Goal: Complete application form

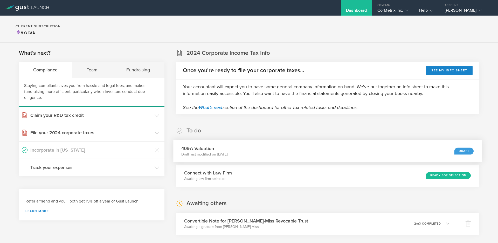
click at [459, 148] on div "Draft" at bounding box center [463, 150] width 19 height 7
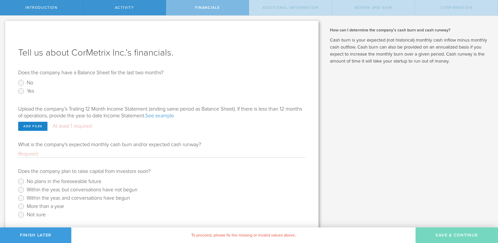
click at [23, 89] on input "Yes" at bounding box center [21, 91] width 8 height 8
radio input "true"
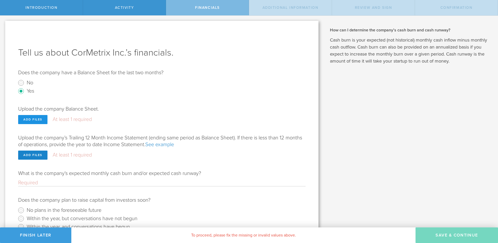
click at [41, 118] on div "Add files" at bounding box center [32, 119] width 29 height 9
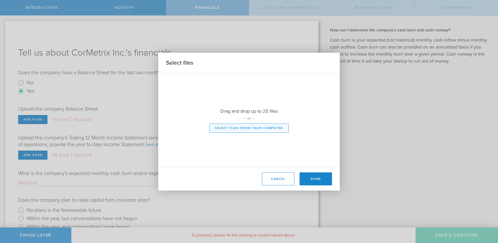
click at [253, 126] on button "Select files from your computer" at bounding box center [248, 127] width 79 height 9
click at [248, 129] on div "Drag and drop up to 25 files — or — Select files from your computer" at bounding box center [249, 119] width 182 height 93
click at [223, 128] on div at bounding box center [249, 119] width 182 height 93
type input "C:\fakepath\BalanceSheet.pdf"
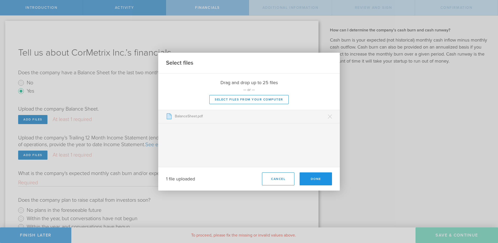
click at [321, 177] on button "Done" at bounding box center [315, 178] width 32 height 13
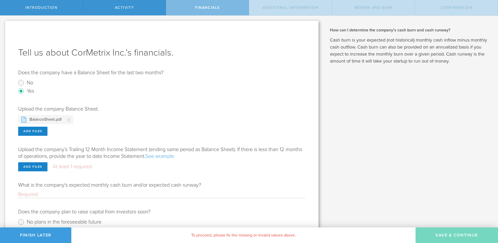
click at [174, 157] on link "See example" at bounding box center [159, 156] width 29 height 6
click at [38, 166] on div "Add files" at bounding box center [32, 166] width 29 height 9
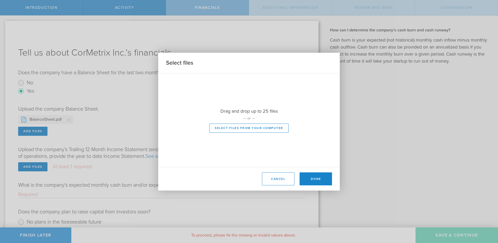
click at [243, 128] on div at bounding box center [249, 119] width 182 height 93
type input "C:\fakepath\ProfitandLossbyMonth.pdf"
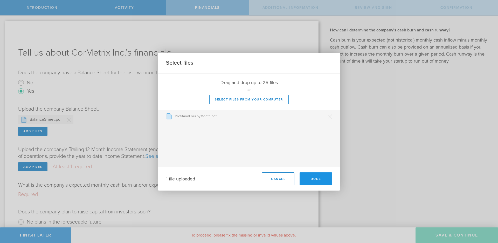
click at [318, 182] on button "Done" at bounding box center [315, 178] width 32 height 13
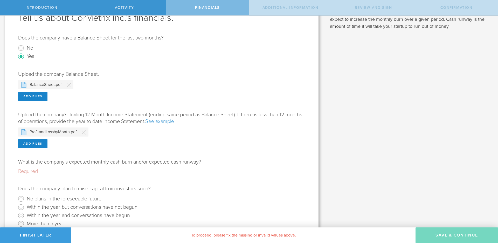
scroll to position [36, 0]
click at [99, 207] on label "Within the year, but conversations have not begun" at bounding box center [82, 206] width 111 height 8
click at [25, 207] on input "Within the year, but conversations have not begun" at bounding box center [21, 206] width 8 height 8
radio input "true"
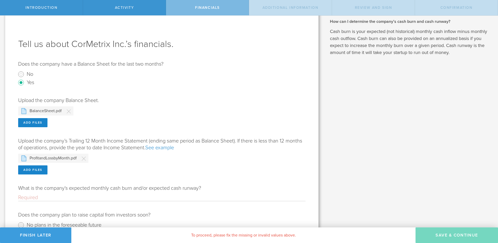
scroll to position [16, 0]
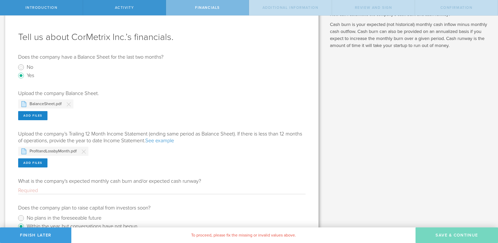
click at [99, 190] on input "What is the company's expected monthly cash burn and/or expected cash runway?" at bounding box center [161, 190] width 287 height 7
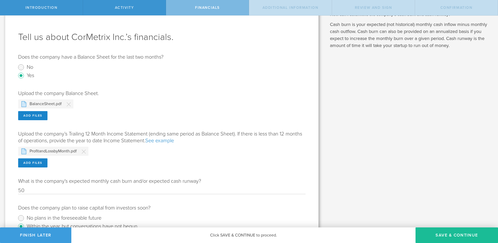
type input "5"
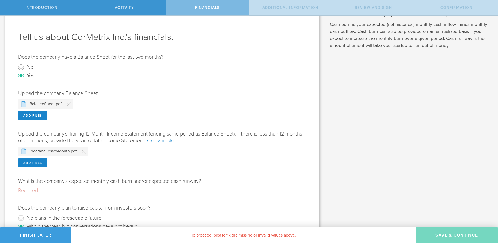
type input "%"
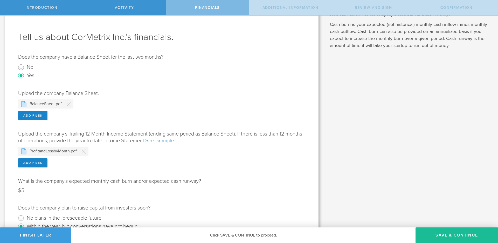
type input "$"
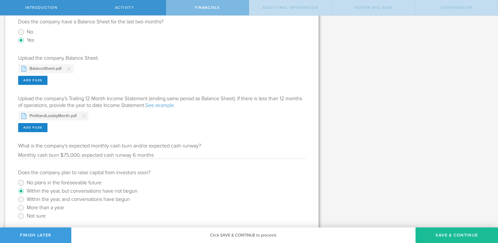
scroll to position [63, 0]
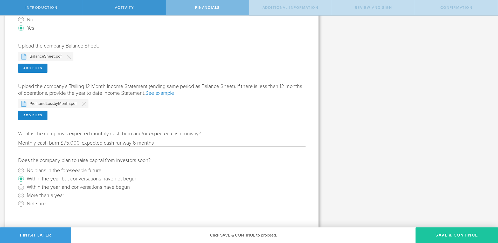
type input "Monthly cash burn $75,000, expected cash runway 6 months"
click at [447, 236] on button "Save & Continue" at bounding box center [456, 235] width 82 height 16
type input "[DATE]"
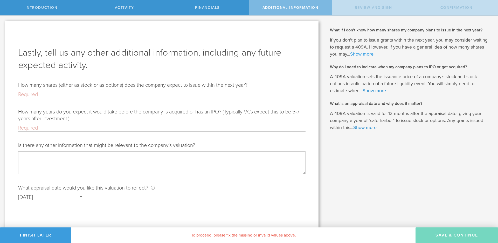
click at [354, 54] on link "Show more" at bounding box center [361, 54] width 23 height 6
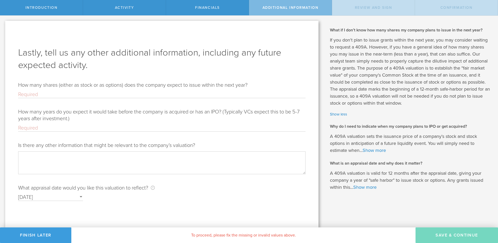
click at [165, 128] on input "How many years do you expect it would take before the company is acquired or ha…" at bounding box center [161, 127] width 287 height 7
click at [86, 161] on textarea "Is there any other information that might be relevant to the company’s valuatio…" at bounding box center [161, 162] width 287 height 23
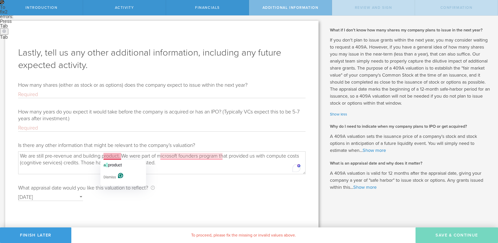
click at [113, 164] on span "product" at bounding box center [115, 165] width 14 height 4
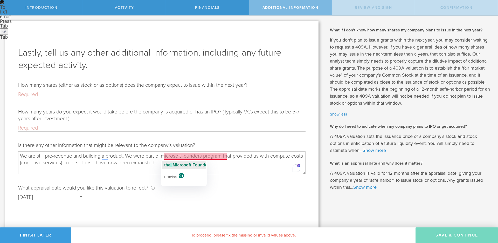
click at [175, 164] on span "Microsoft Founders Program" at bounding box center [200, 165] width 57 height 4
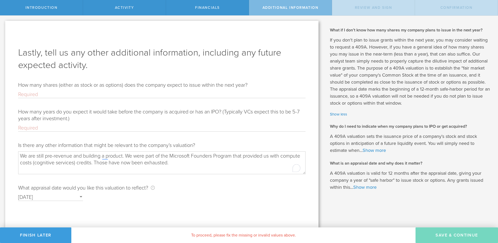
click at [197, 162] on textarea "We are still pre-revenue and building a product. We were part of the Microsoft …" at bounding box center [161, 162] width 287 height 23
type textarea "We are still pre-revenue and building a product. We were part of the Microsoft …"
click at [42, 93] on input "How many shares (either as stock or as options) does the company expect to issu…" at bounding box center [161, 94] width 287 height 7
click at [39, 107] on form "How many shares (either as stock or as options) does the company expect to issu…" at bounding box center [161, 141] width 287 height 119
click at [43, 126] on input "How many years do you expect it would take before the company is acquired or ha…" at bounding box center [161, 127] width 287 height 7
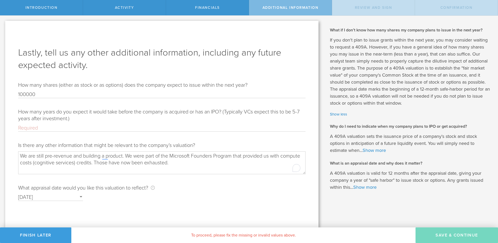
click at [25, 95] on input "100000" at bounding box center [161, 94] width 287 height 7
click at [38, 94] on input "100000" at bounding box center [161, 94] width 287 height 7
type input "1000000"
click at [57, 121] on label "How many years do you expect it would take before the company is acquired or ha…" at bounding box center [158, 115] width 281 height 13
click at [57, 124] on input "How many years do you expect it would take before the company is acquired or ha…" at bounding box center [161, 127] width 287 height 7
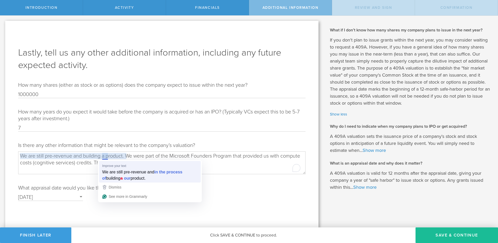
type input "7"
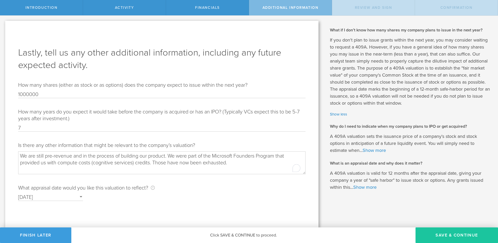
type textarea "We are still pre-revenue and in the process of building our product. We were pa…"
click at [435, 236] on button "Save & Continue" at bounding box center [456, 235] width 82 height 16
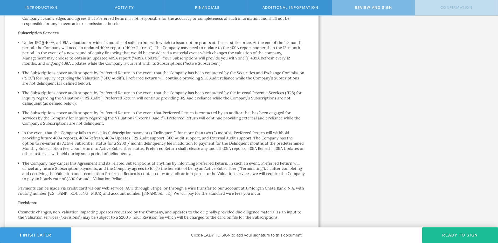
scroll to position [557, 0]
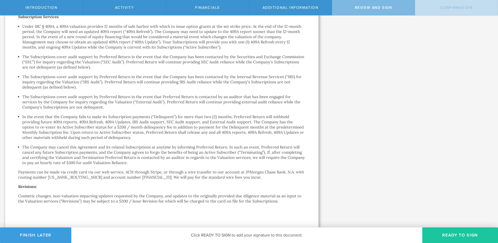
click at [463, 232] on button "Ready to Sign" at bounding box center [460, 235] width 76 height 16
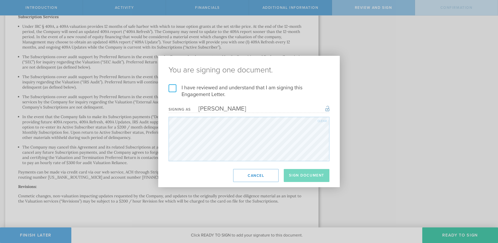
click at [173, 88] on label "I have reviewed and understand that I am signing this Engagement Letter." at bounding box center [249, 90] width 161 height 13
click at [0, 0] on input "I have reviewed and understand that I am signing this Engagement Letter." at bounding box center [0, 0] width 0 height 0
click at [310, 176] on button "Sign Document" at bounding box center [307, 175] width 46 height 13
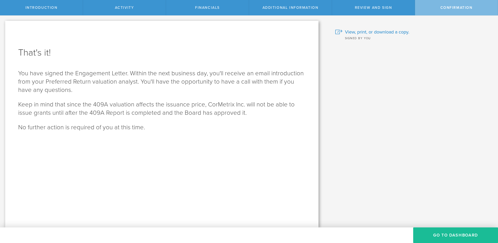
scroll to position [0, 0]
click at [463, 236] on button "Go To Dashboard" at bounding box center [455, 235] width 85 height 16
